Goal: Information Seeking & Learning: Find specific fact

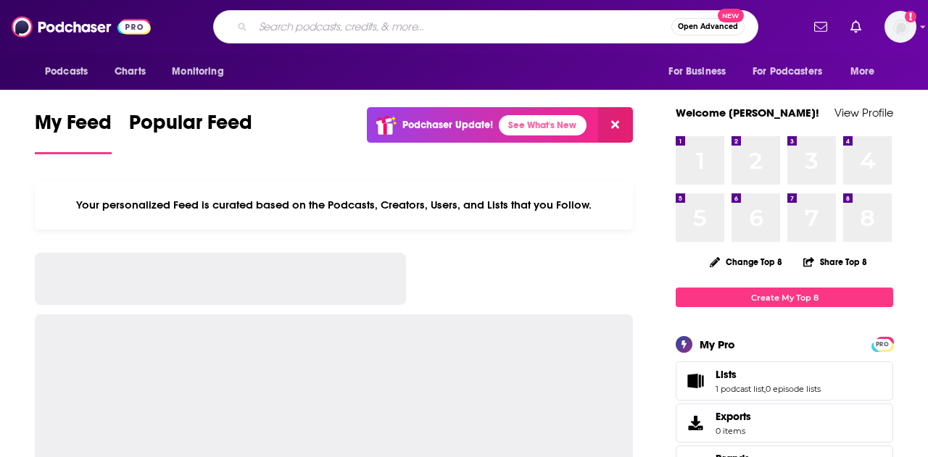
click at [367, 30] on input "Search podcasts, credits, & more..." at bounding box center [462, 26] width 418 height 23
type input "Dev Interrupted"
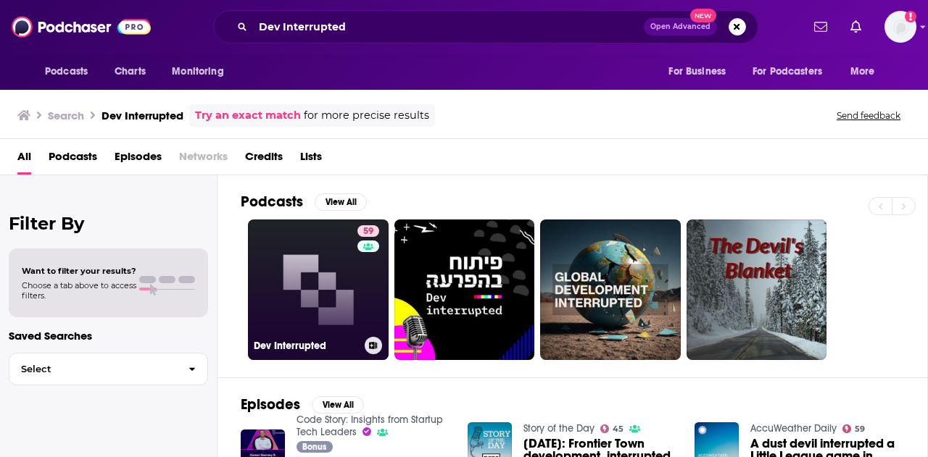
click at [320, 309] on link "59 Dev Interrupted" at bounding box center [318, 290] width 141 height 141
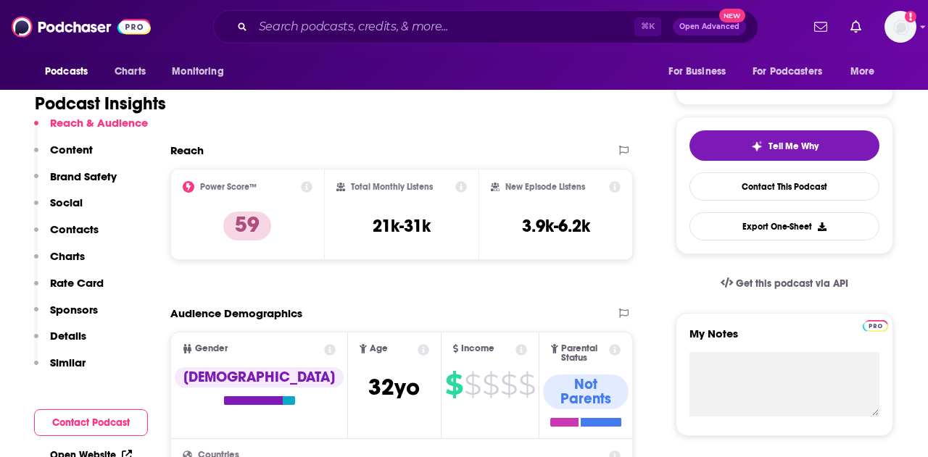
scroll to position [276, 0]
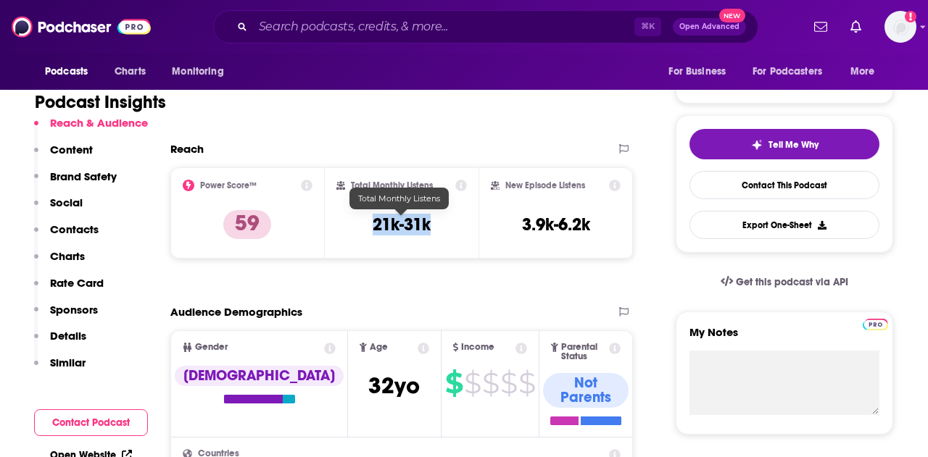
drag, startPoint x: 373, startPoint y: 223, endPoint x: 434, endPoint y: 224, distance: 60.9
click at [434, 224] on div "Total Monthly Listens 21k-31k" at bounding box center [401, 213] width 131 height 67
copy h3 "21k-31k"
